Goal: Browse casually

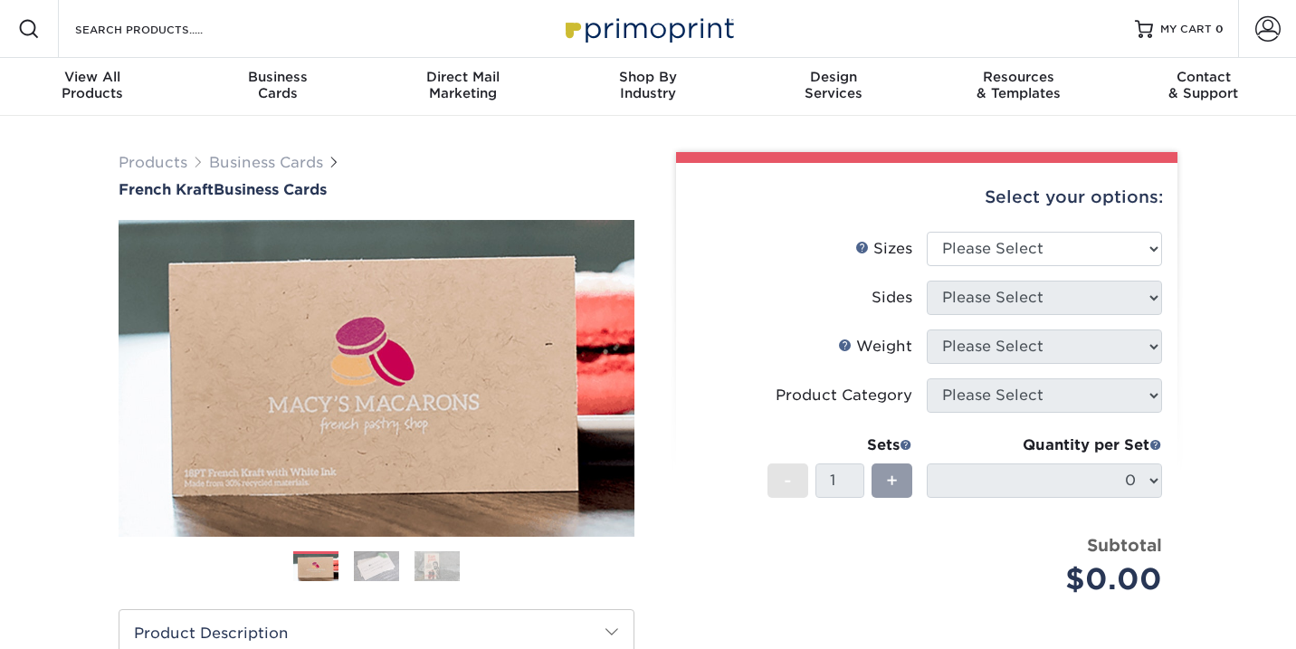
click at [382, 565] on img at bounding box center [376, 566] width 45 height 32
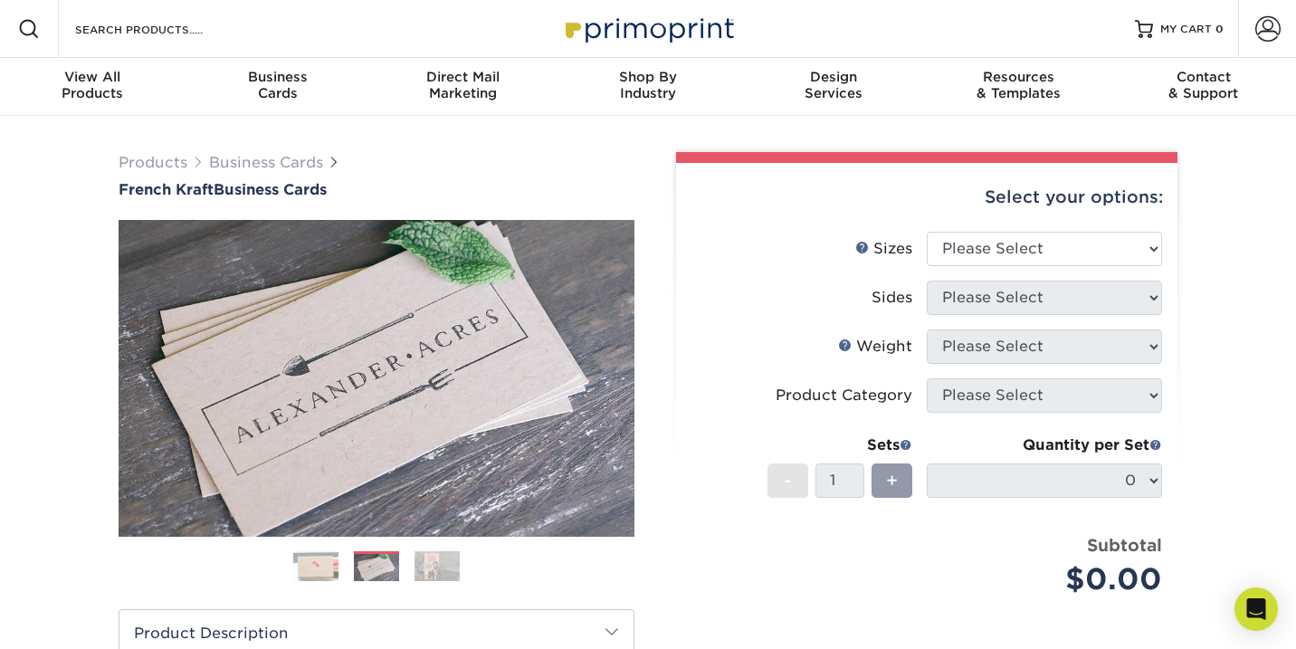
click at [427, 569] on img at bounding box center [437, 566] width 45 height 32
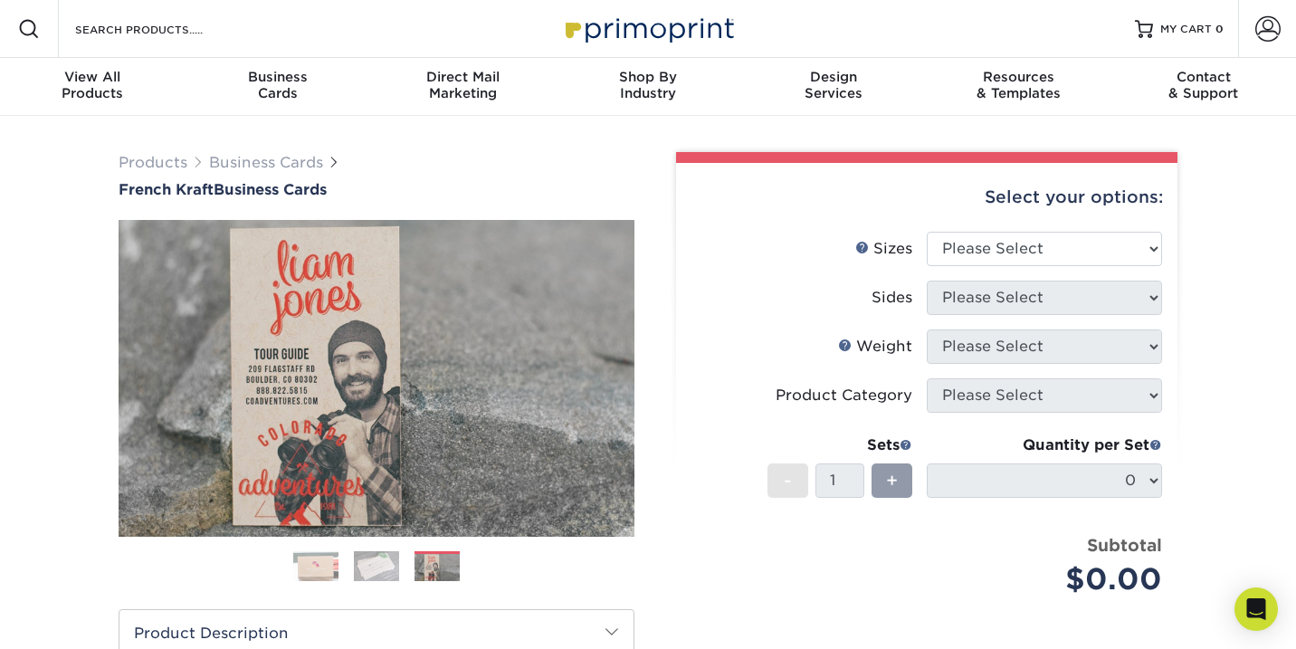
click at [387, 569] on img at bounding box center [376, 566] width 45 height 32
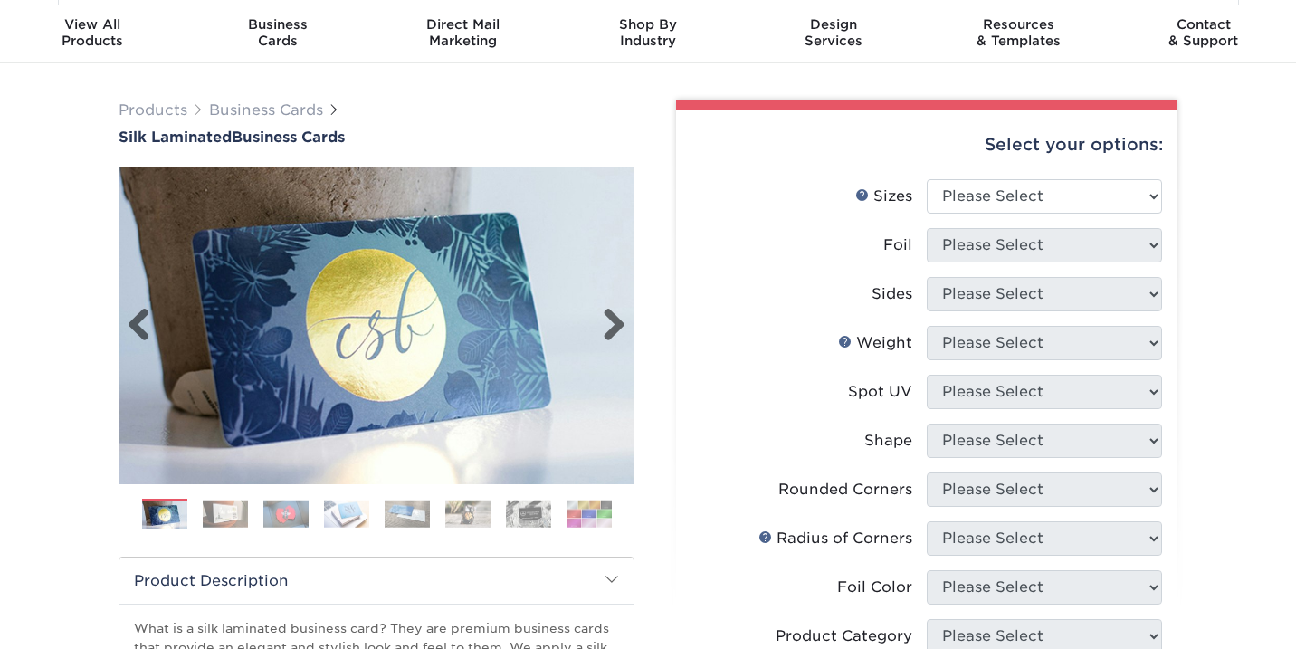
scroll to position [56, 0]
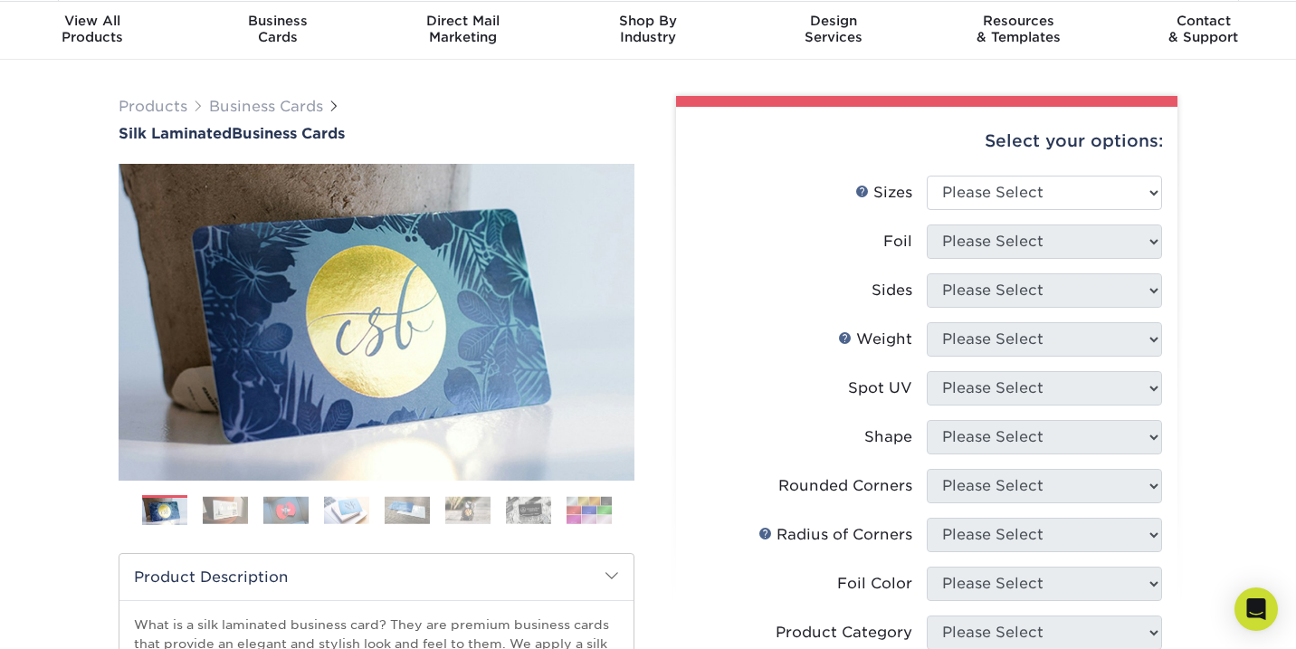
click at [287, 513] on img at bounding box center [285, 510] width 45 height 28
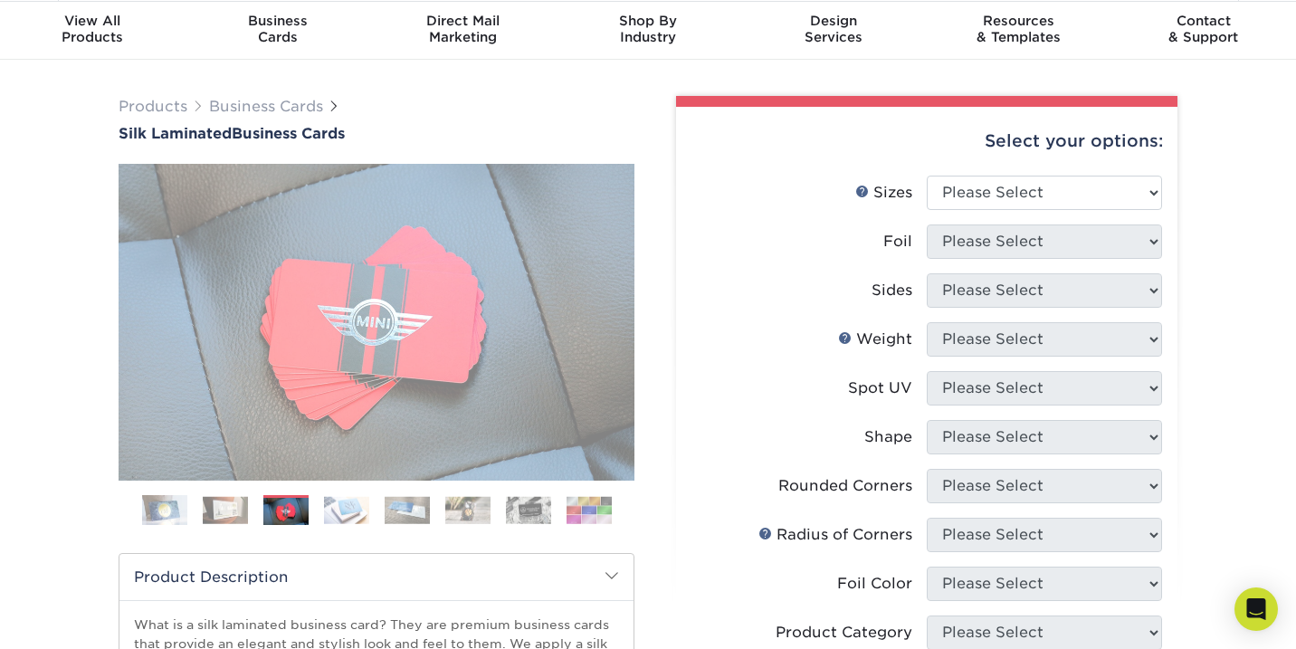
click at [227, 507] on img at bounding box center [225, 510] width 45 height 28
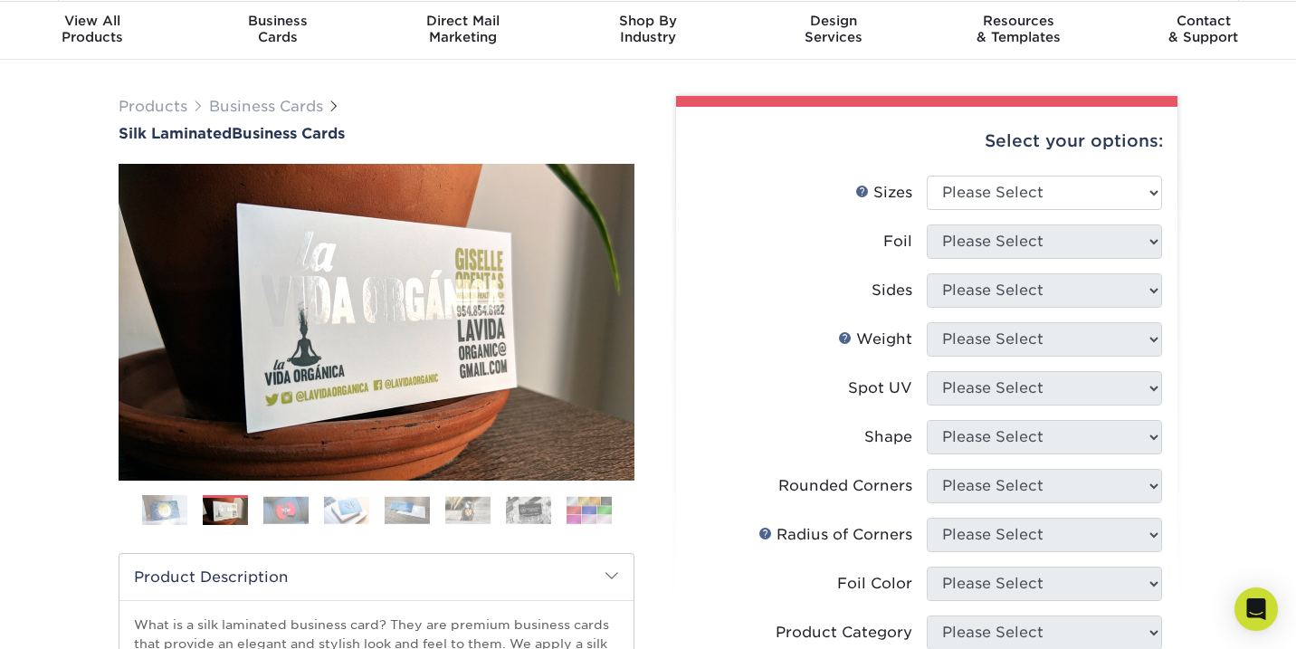
click at [355, 500] on img at bounding box center [346, 510] width 45 height 28
